Goal: Task Accomplishment & Management: Manage account settings

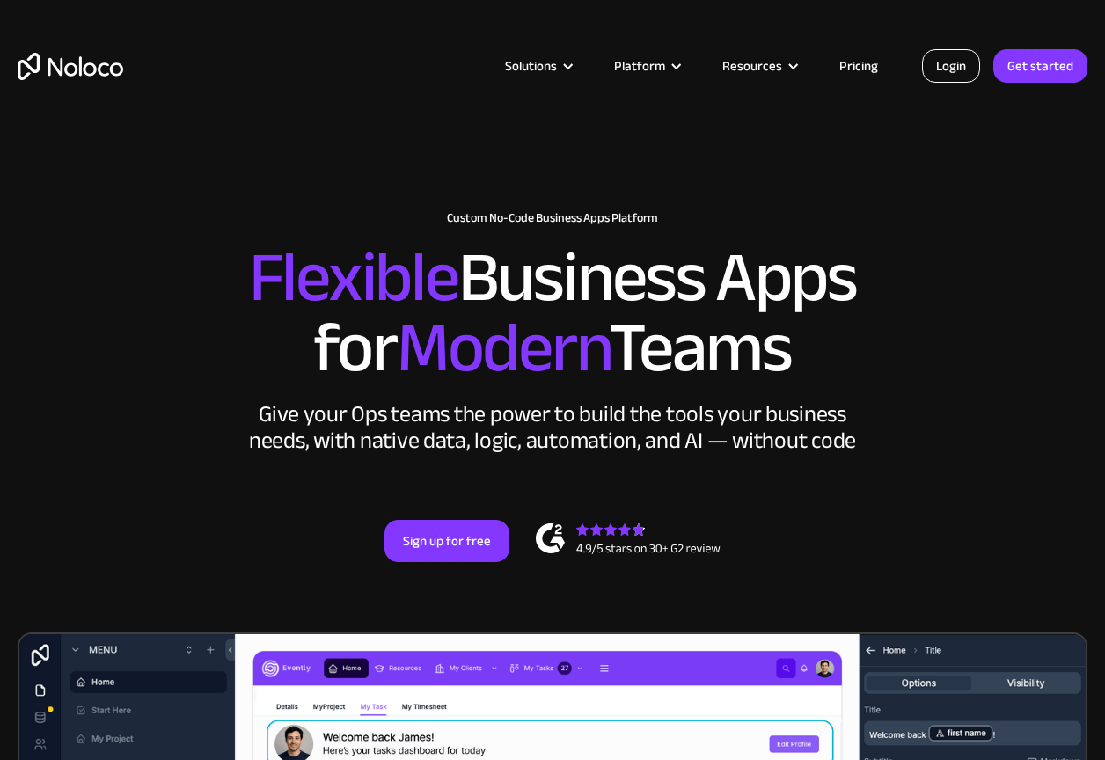
click at [959, 68] on link "Login" at bounding box center [951, 65] width 58 height 33
click at [974, 84] on div "Solutions Use Cases Business Types Project Management Keep track of customers, …" at bounding box center [552, 66] width 1105 height 69
click at [966, 74] on link "Login" at bounding box center [951, 65] width 58 height 33
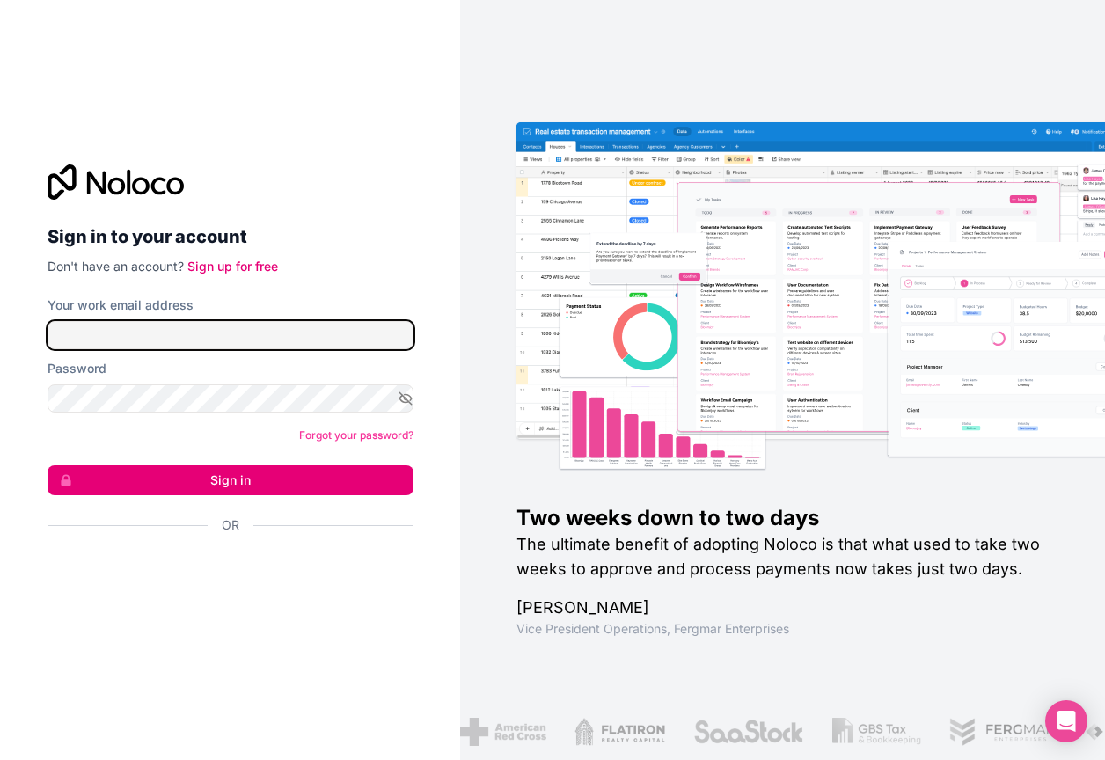
type input "tremblay.jp@protonmail.com"
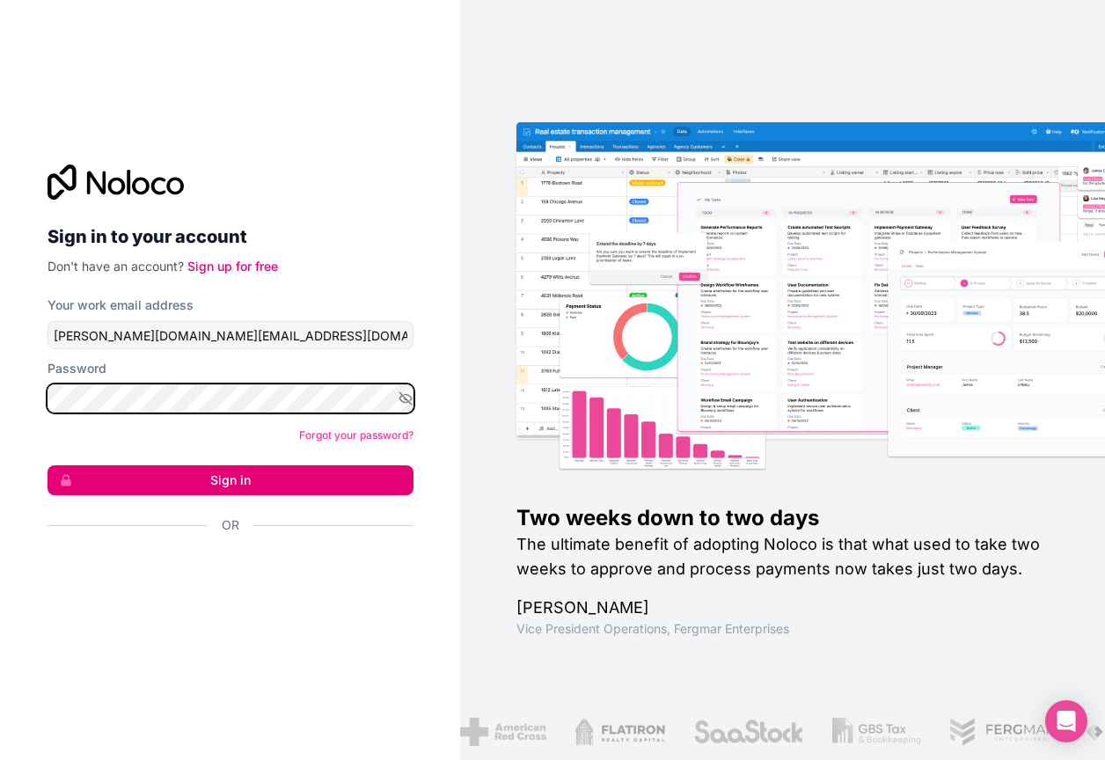
click at [230, 480] on button "Sign in" at bounding box center [230, 480] width 366 height 30
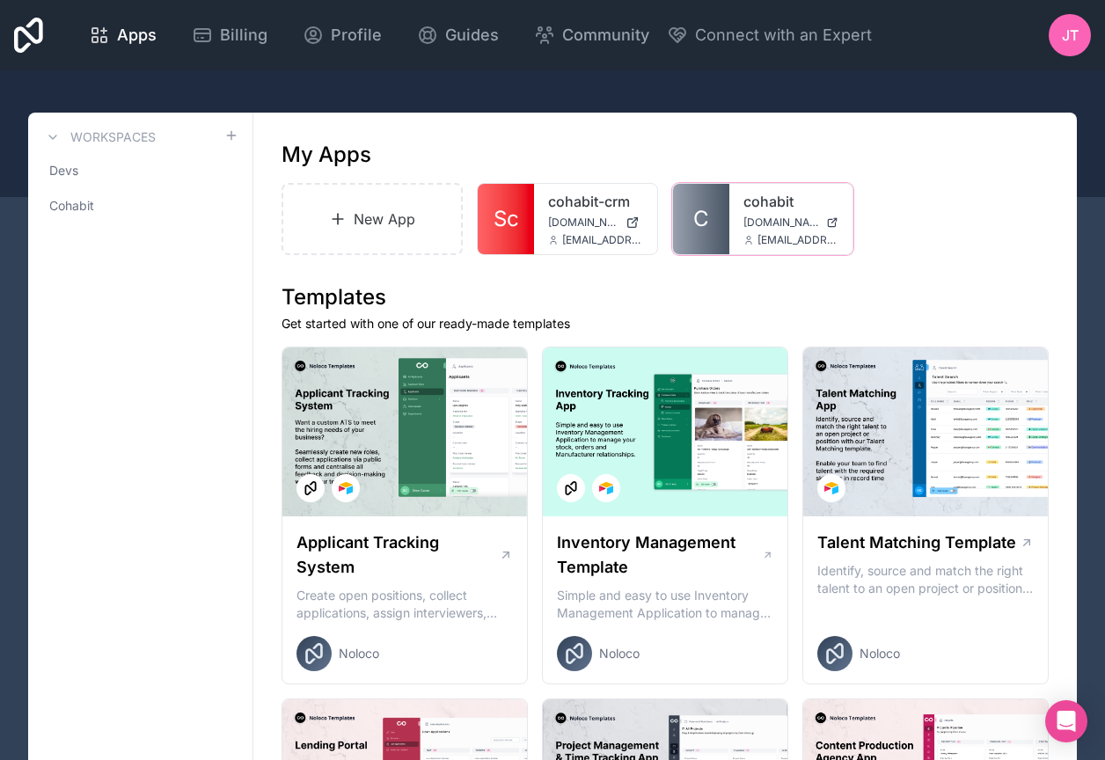
click at [757, 210] on link "cohabit" at bounding box center [790, 201] width 95 height 21
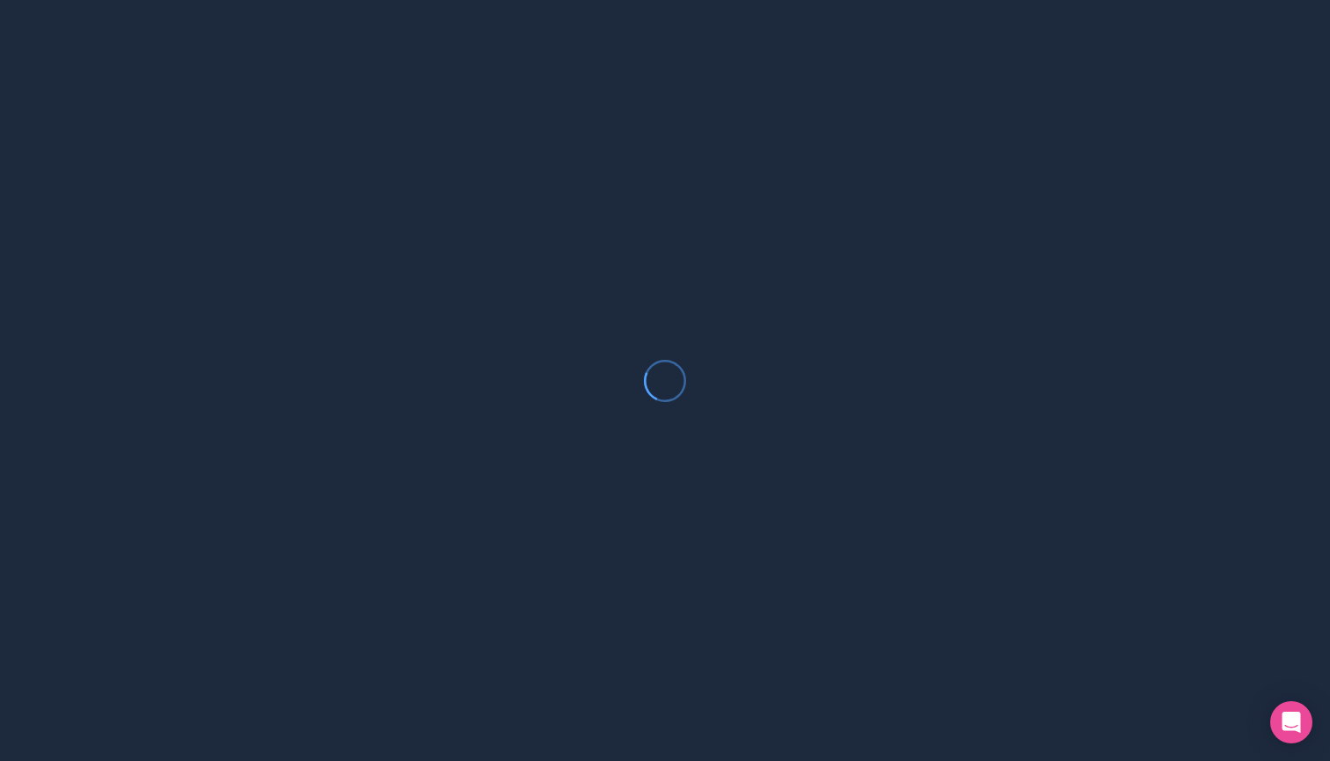
click at [1020, 449] on div at bounding box center [665, 380] width 1330 height 761
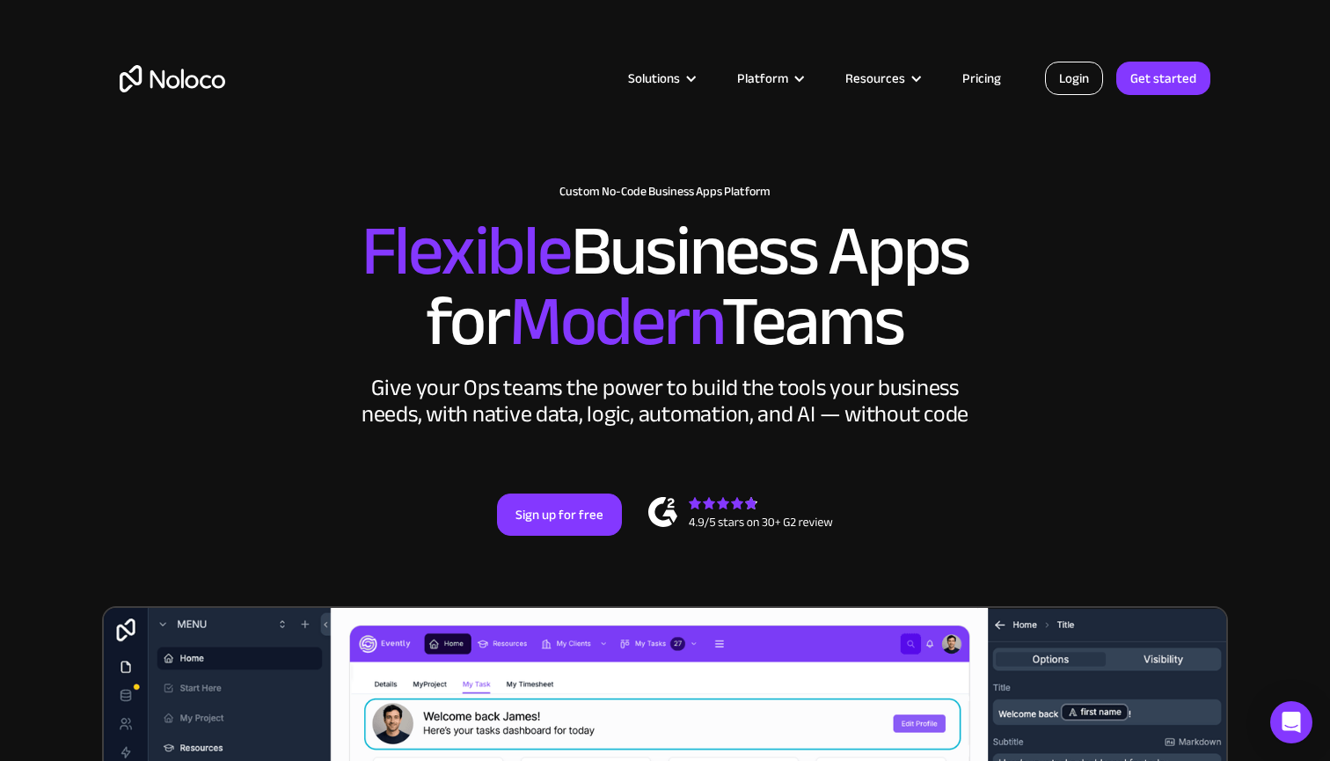
click at [1067, 76] on link "Login" at bounding box center [1074, 78] width 58 height 33
